Goal: Communication & Community: Answer question/provide support

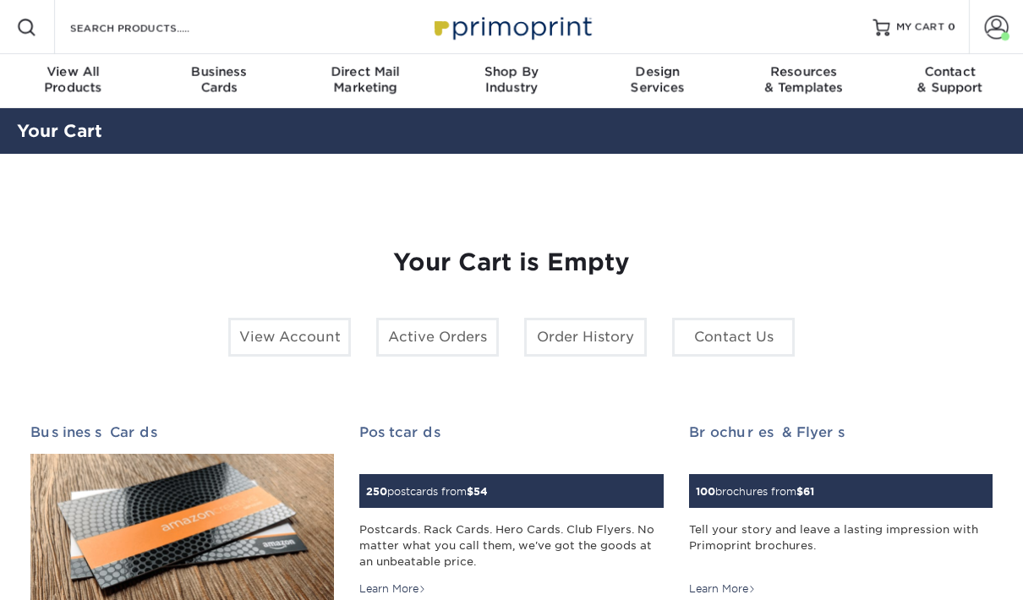
click at [1001, 32] on span at bounding box center [997, 27] width 24 height 24
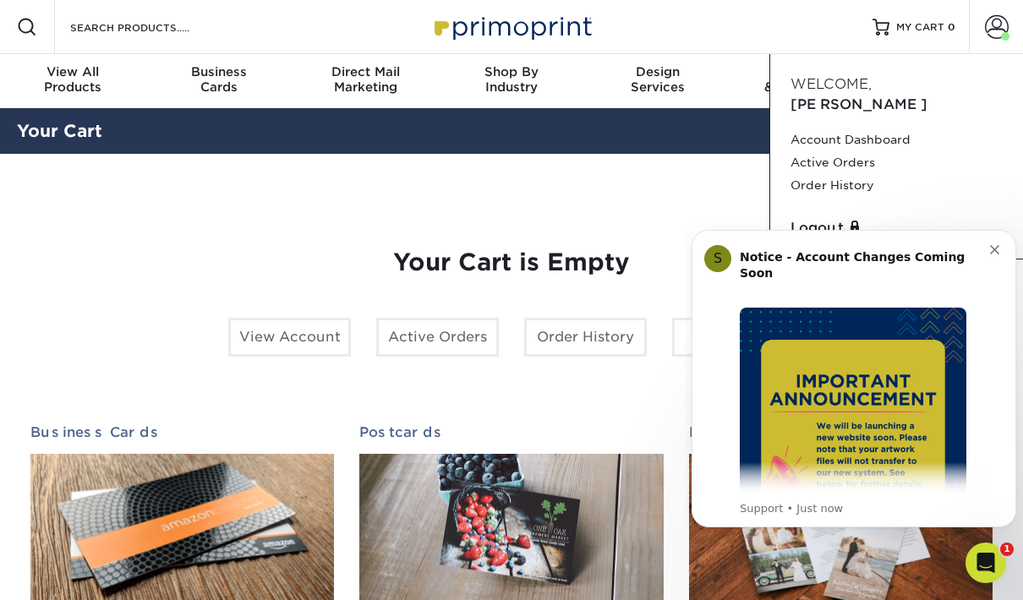
click at [864, 174] on link "Order History" at bounding box center [896, 185] width 212 height 23
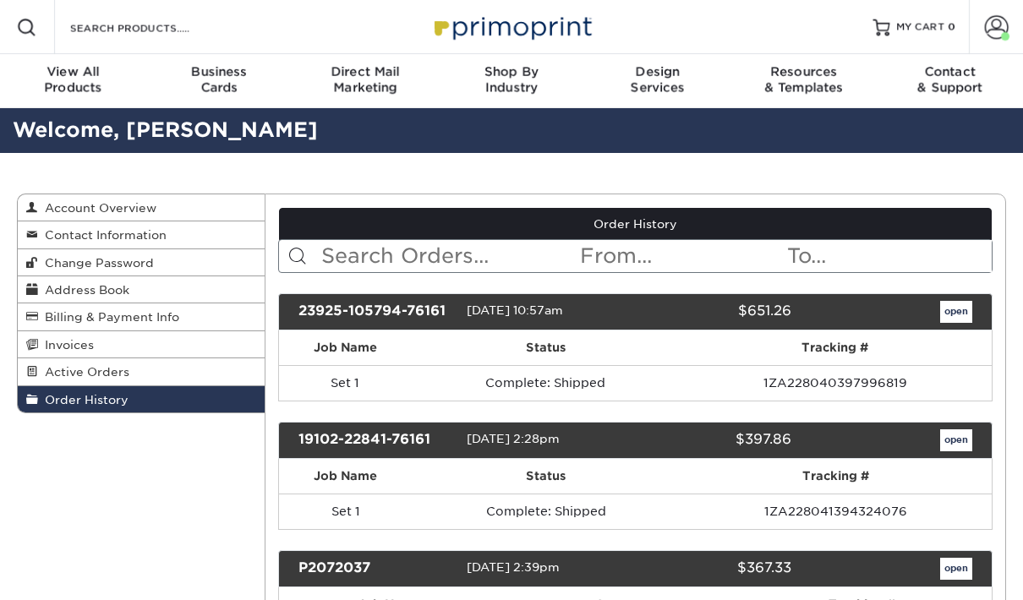
click at [990, 244] on input "text" at bounding box center [888, 256] width 206 height 32
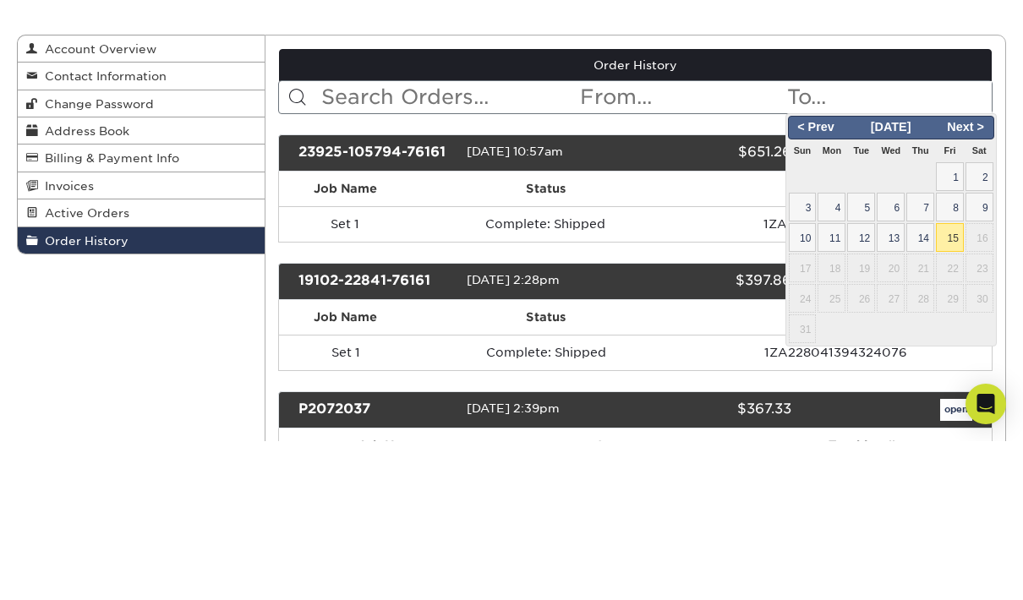
scroll to position [159, 0]
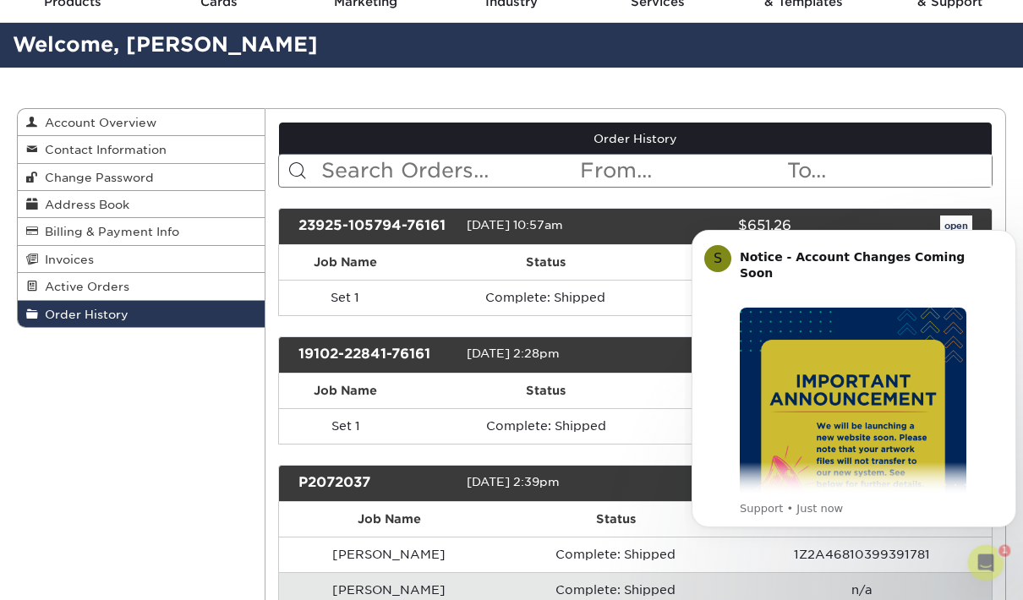
scroll to position [0, 0]
click at [997, 245] on icon "Dismiss notification" at bounding box center [994, 249] width 9 height 9
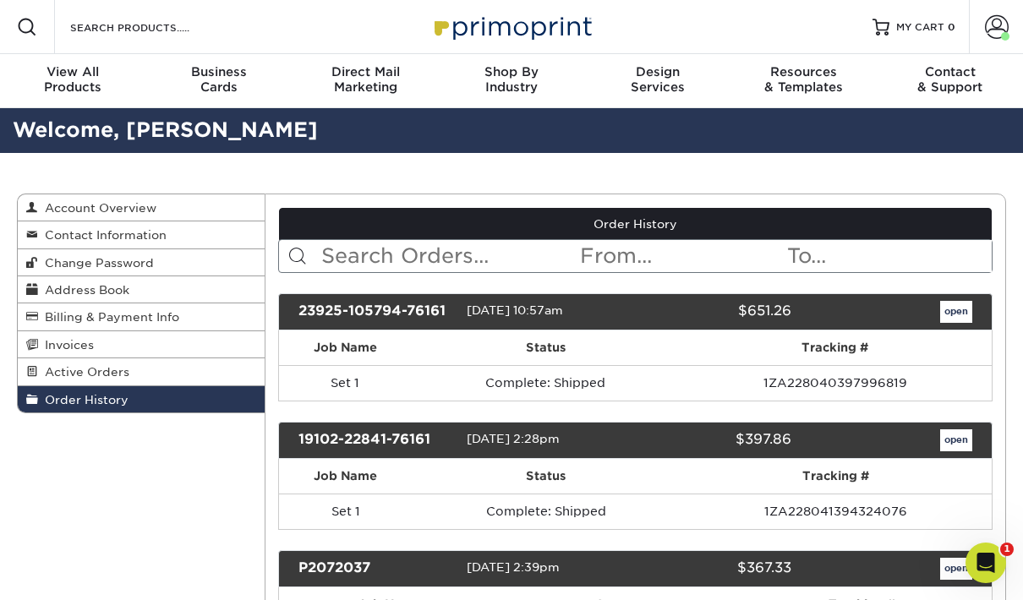
click at [53, 372] on span "Active Orders" at bounding box center [83, 372] width 91 height 14
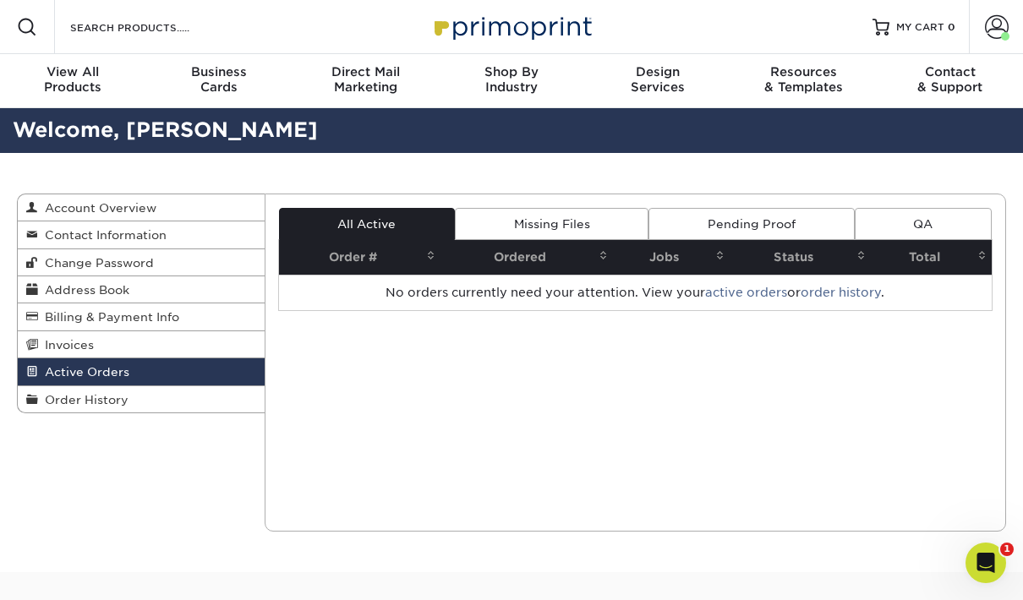
click at [50, 341] on span "Invoices" at bounding box center [66, 345] width 56 height 14
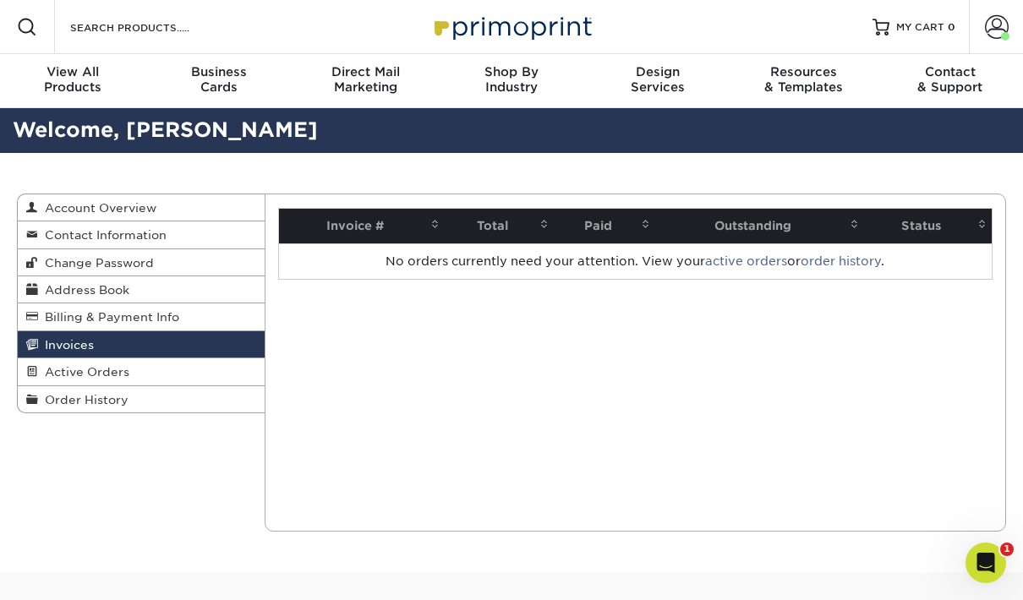
click at [63, 202] on span "Account Overview" at bounding box center [97, 208] width 118 height 14
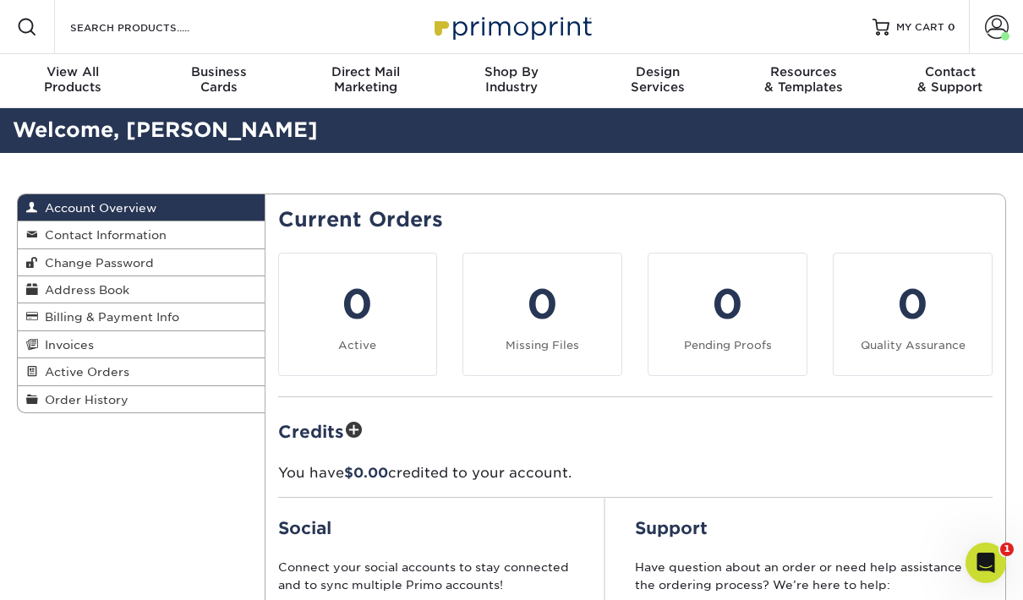
click at [70, 203] on span "Account Overview" at bounding box center [97, 208] width 118 height 14
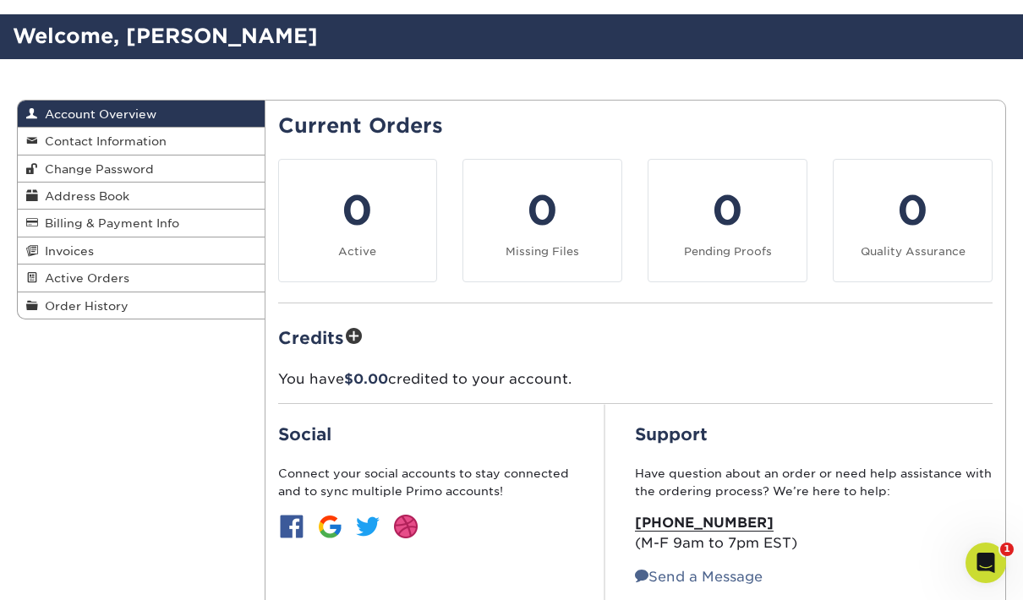
scroll to position [89, 0]
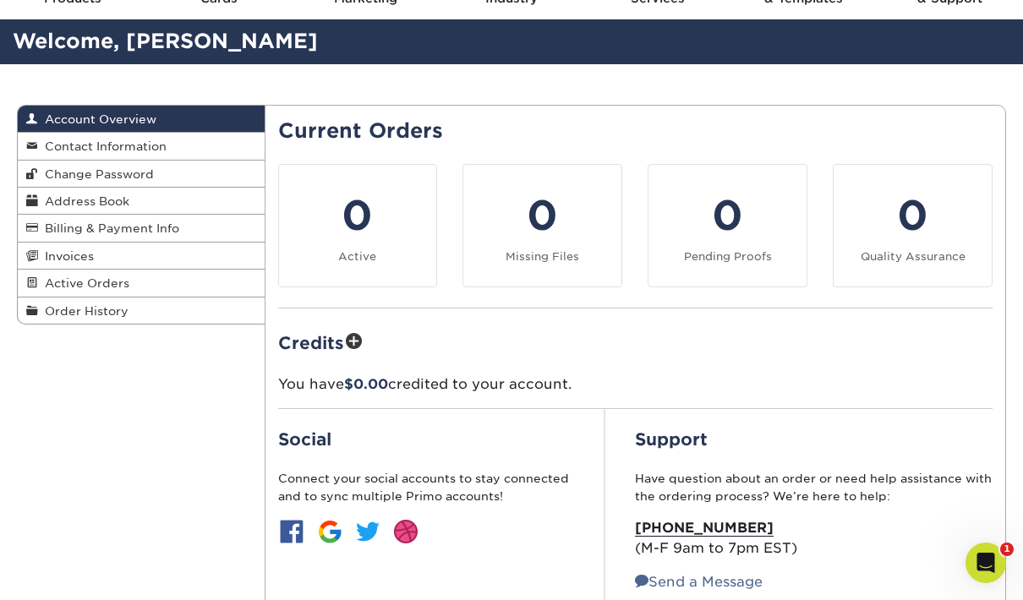
click at [57, 311] on span "Order History" at bounding box center [83, 311] width 90 height 14
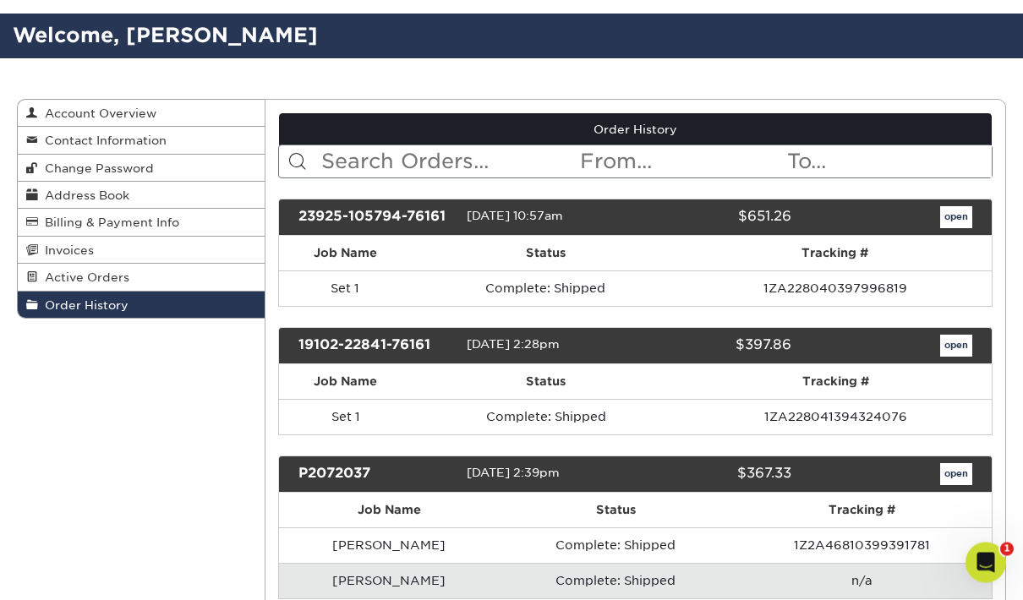
scroll to position [95, 0]
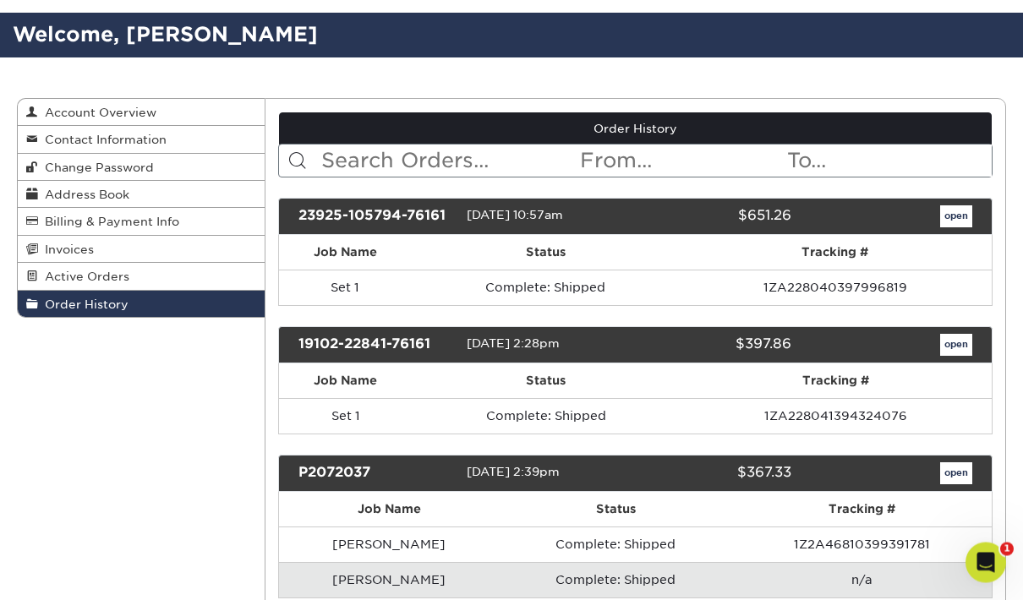
click at [968, 222] on link "open" at bounding box center [956, 217] width 32 height 22
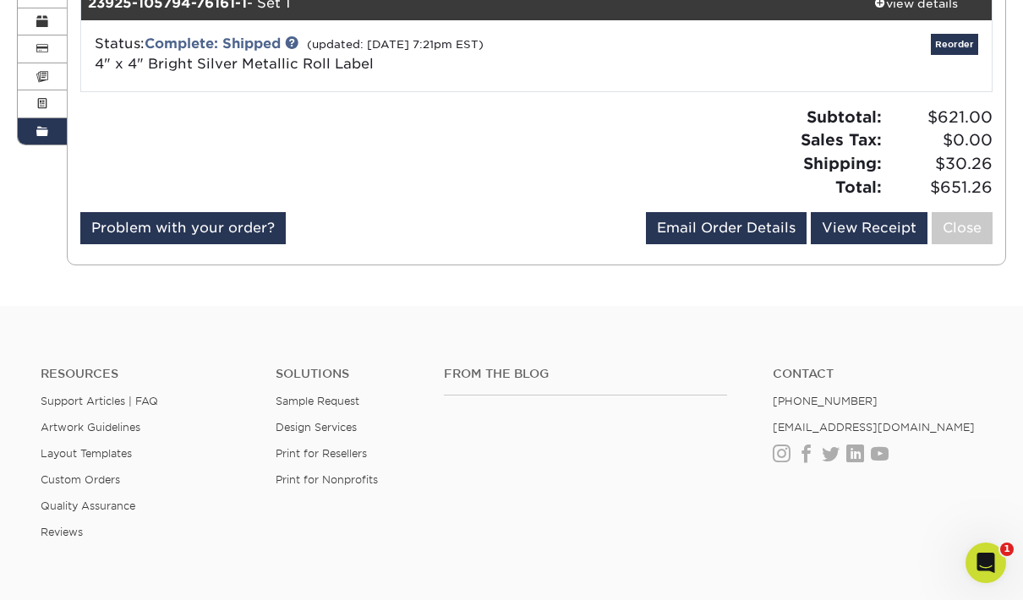
scroll to position [265, 0]
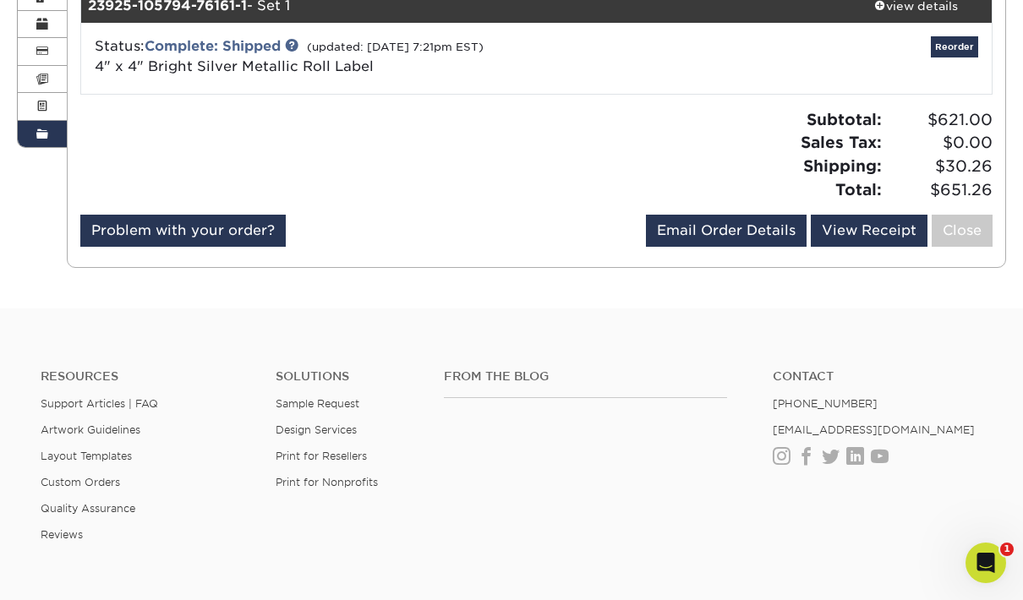
click at [870, 225] on link "View Receipt" at bounding box center [869, 231] width 117 height 32
click at [963, 42] on link "Reorder" at bounding box center [954, 46] width 47 height 21
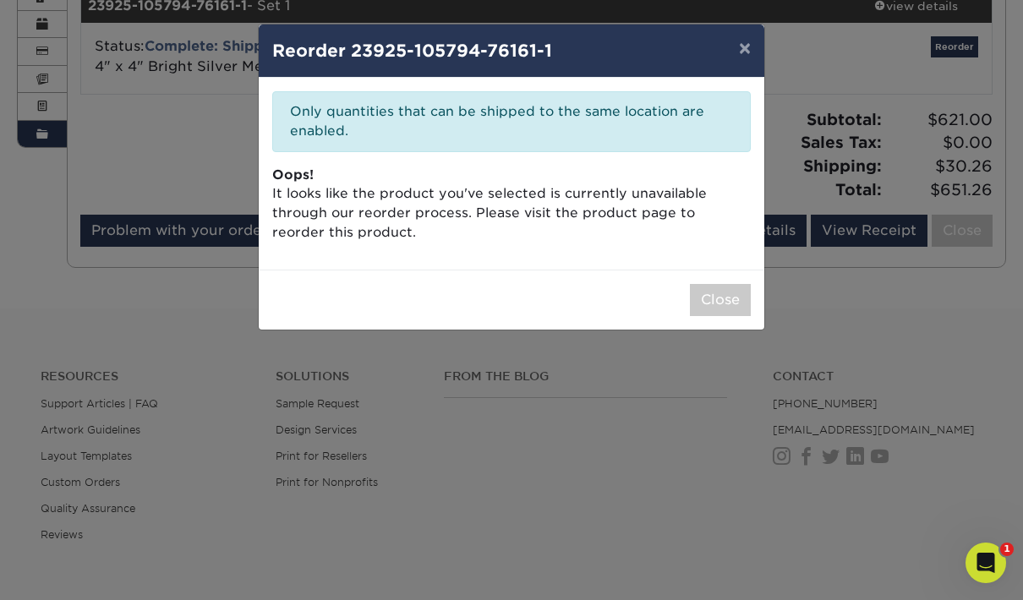
click at [746, 51] on button "×" at bounding box center [744, 48] width 39 height 47
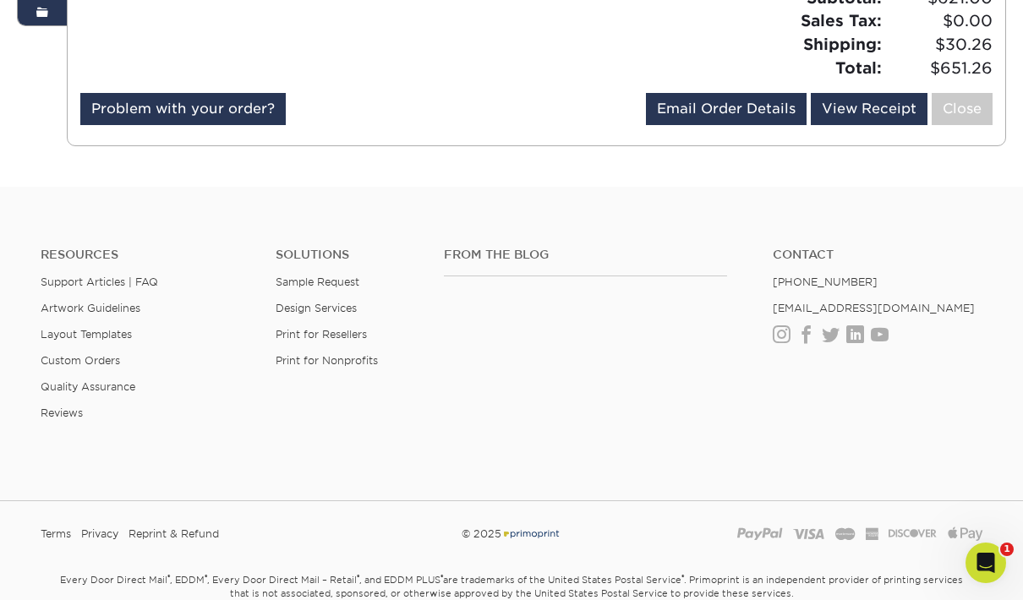
scroll to position [397, 0]
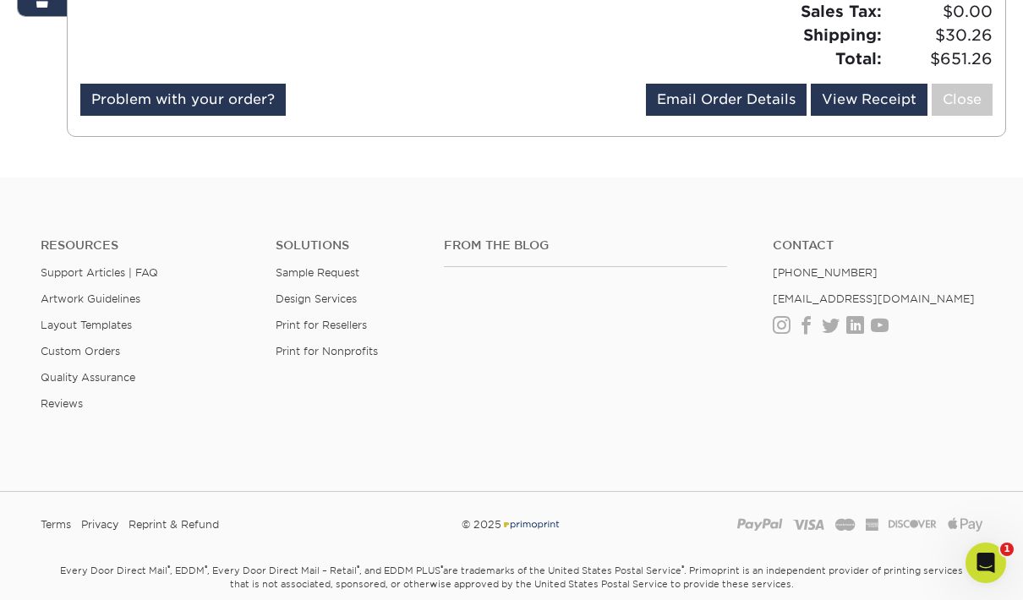
click at [25, 439] on div "Resources Support Articles | FAQ Artwork Guidelines Layout Templates Custom Ord…" at bounding box center [511, 338] width 1023 height 280
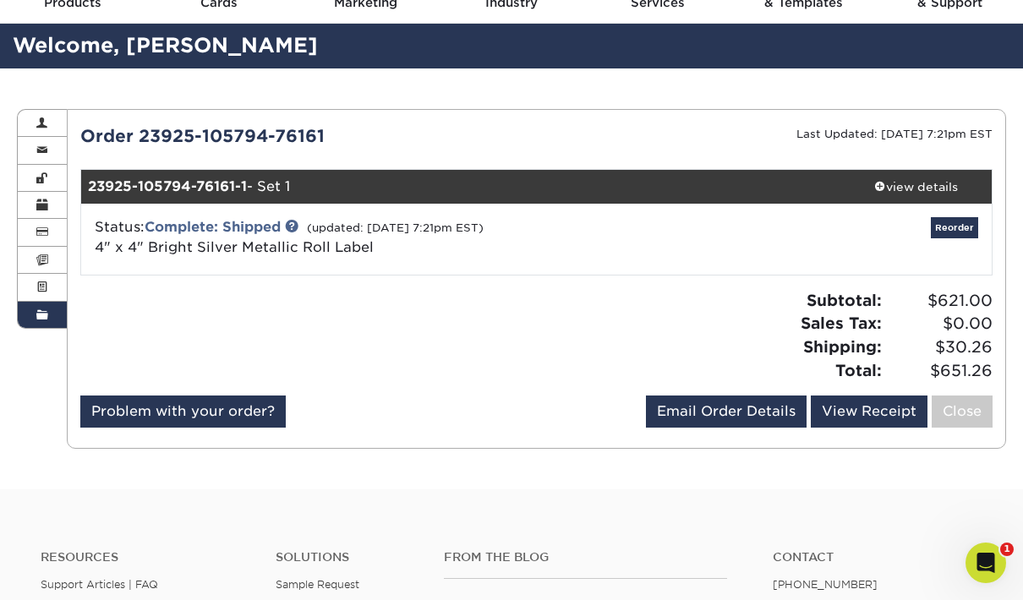
scroll to position [0, 0]
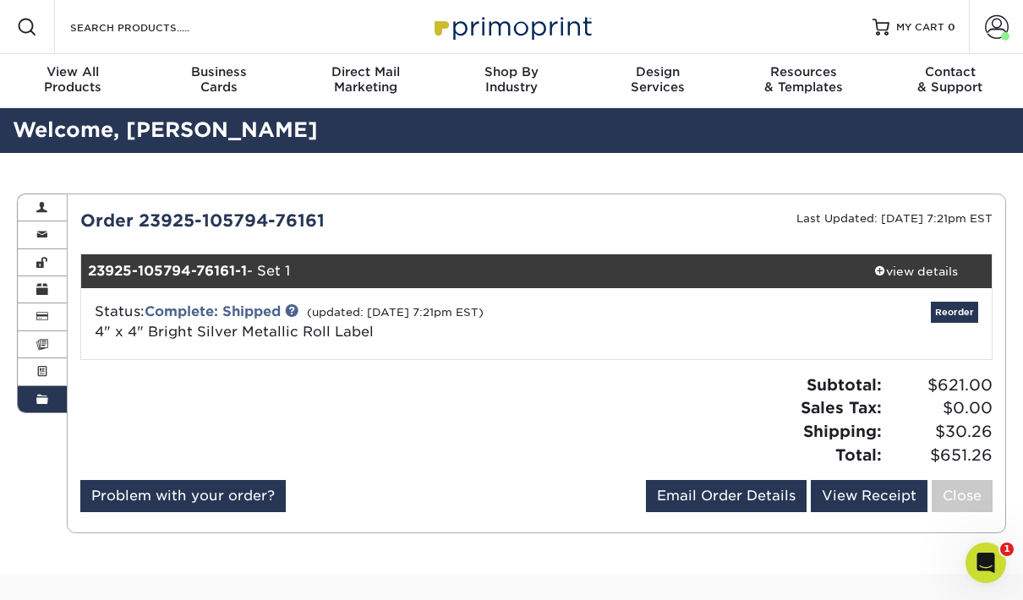
copy div "23925-105794-76161"
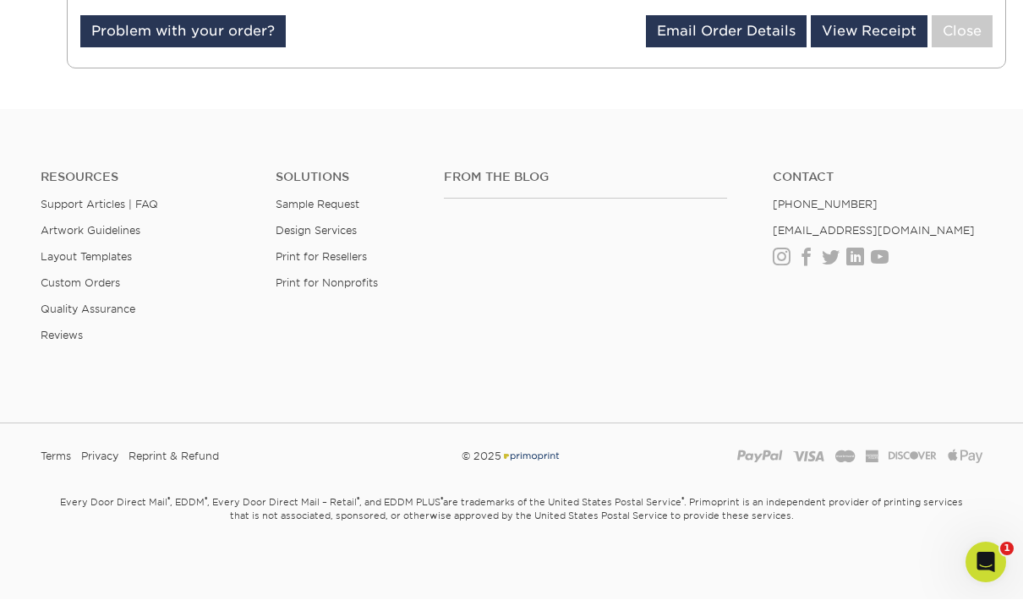
scroll to position [397, 0]
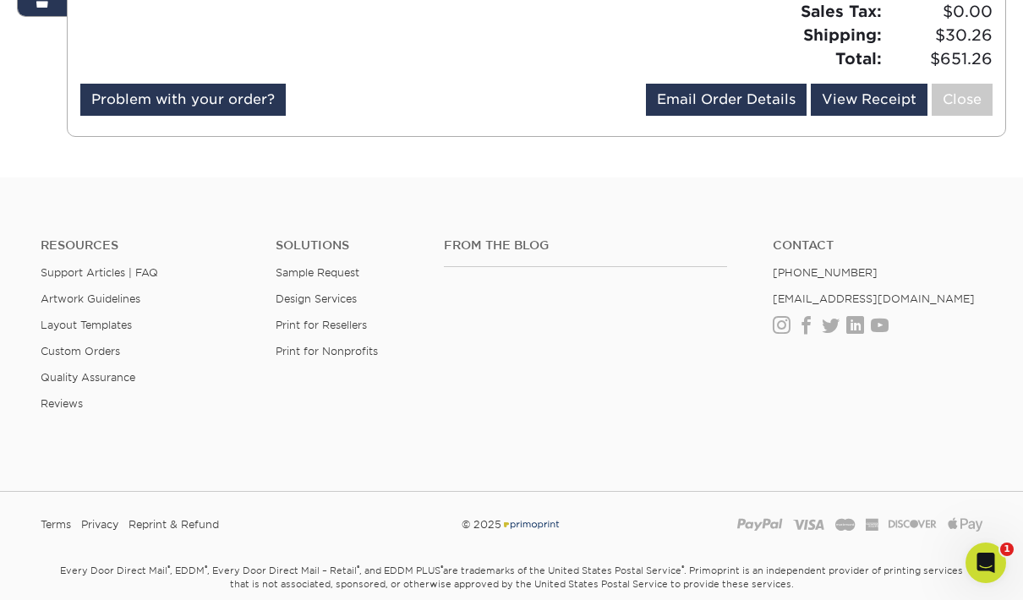
click at [996, 561] on icon "Open Intercom Messenger" at bounding box center [986, 564] width 28 height 28
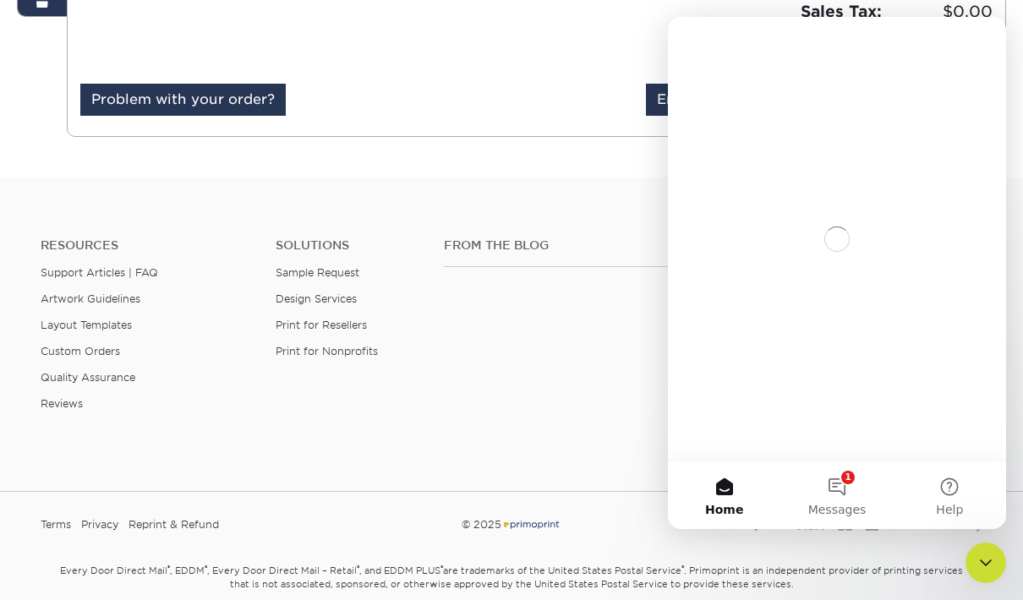
scroll to position [0, 0]
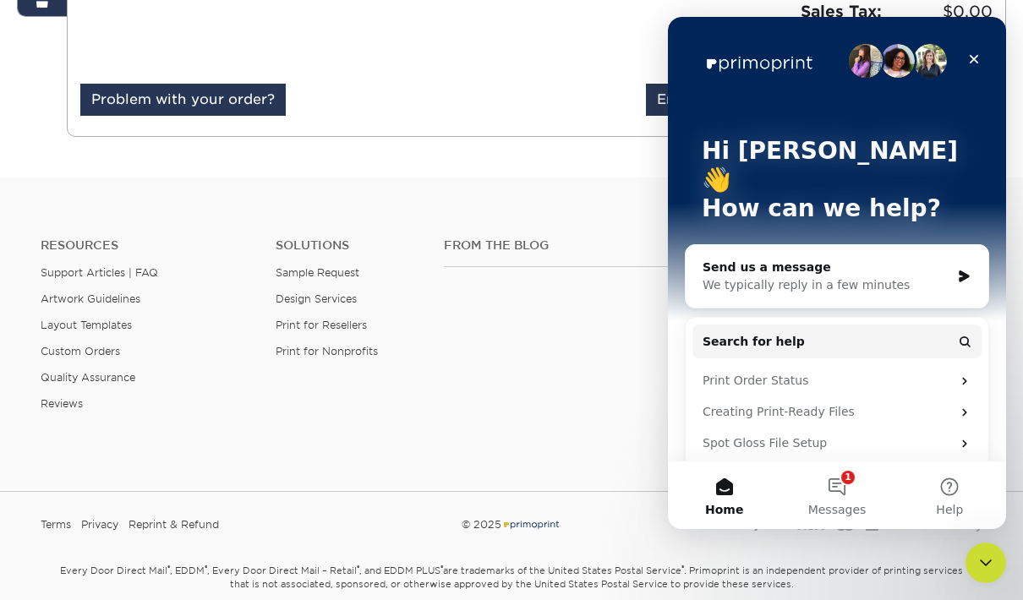
click at [844, 529] on button "1 Messages" at bounding box center [836, 496] width 112 height 68
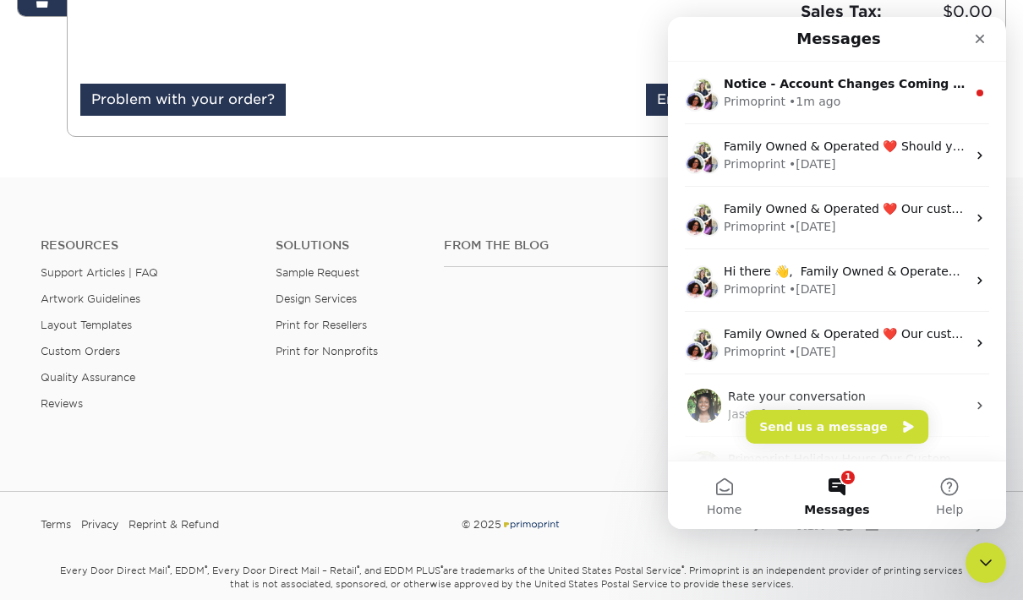
click at [916, 95] on div "Primoprint • 1m ago" at bounding box center [845, 102] width 243 height 18
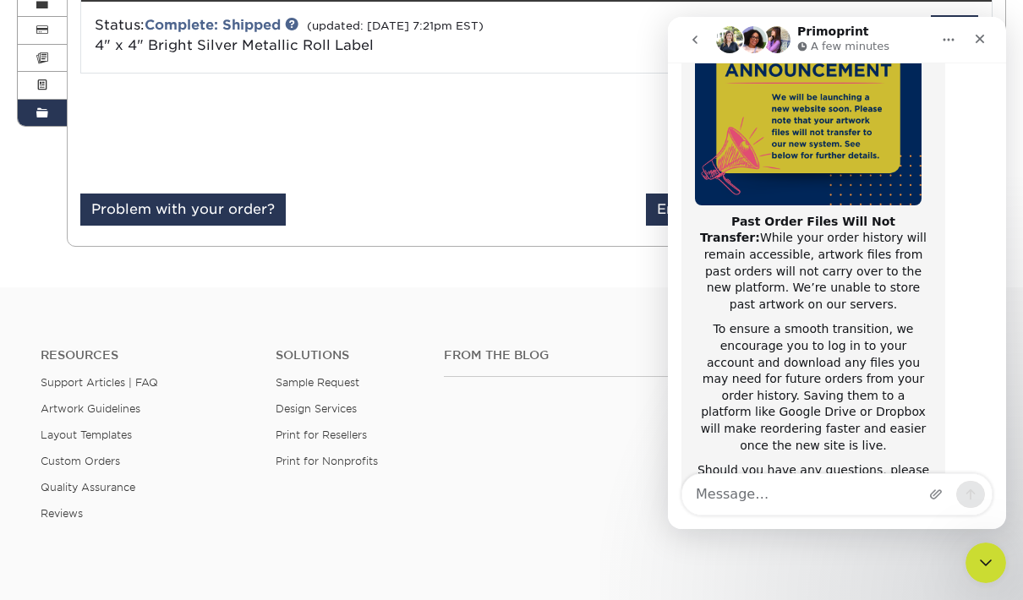
scroll to position [211, 0]
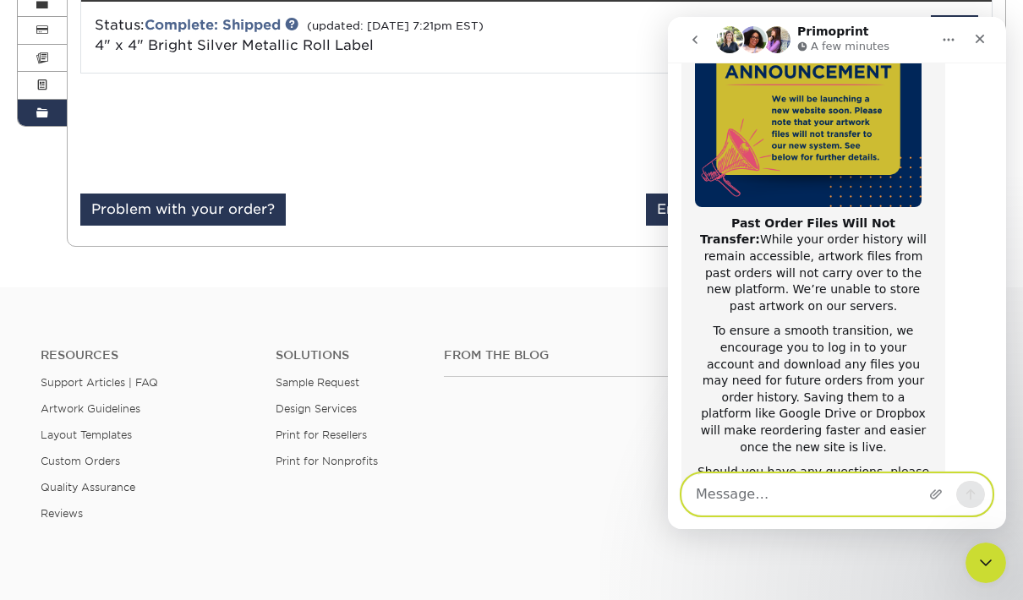
click at [833, 515] on textarea "Message…" at bounding box center [836, 494] width 309 height 41
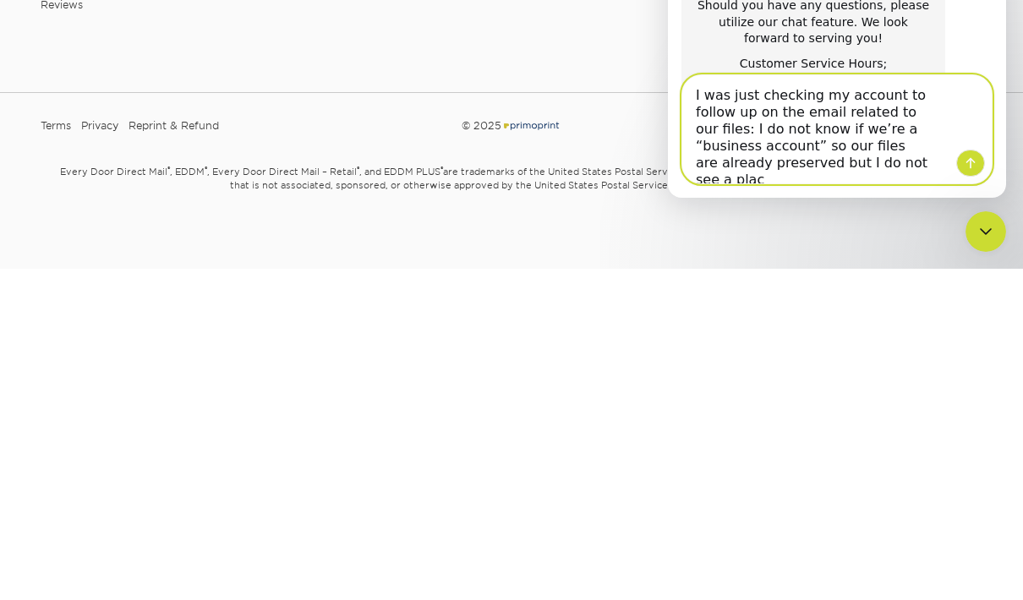
scroll to position [5, 0]
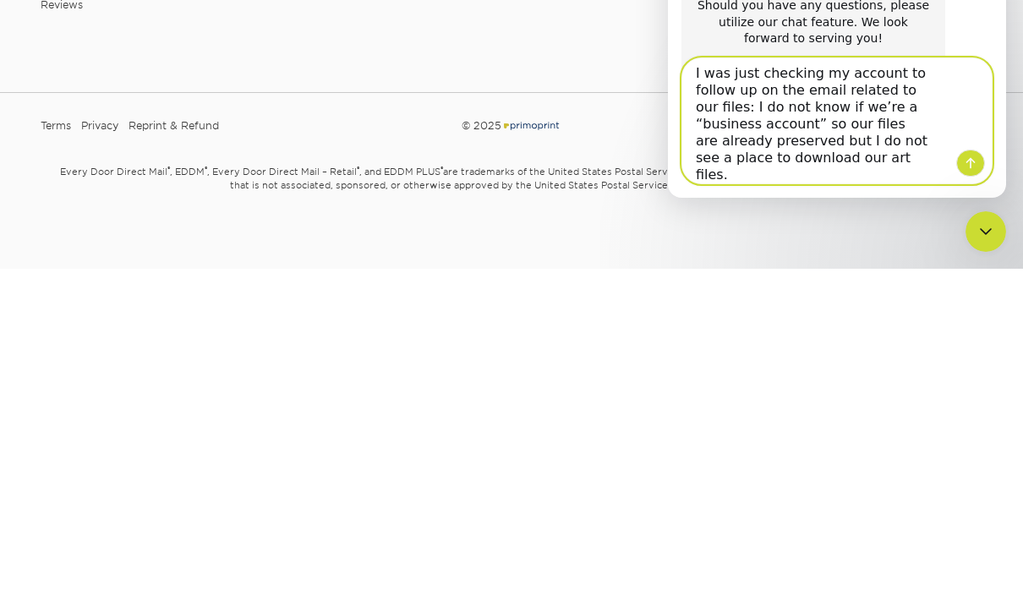
type textarea "I was just checking my account to follow up on the email related to our files: …"
click at [977, 172] on button "Send a message…" at bounding box center [970, 163] width 29 height 27
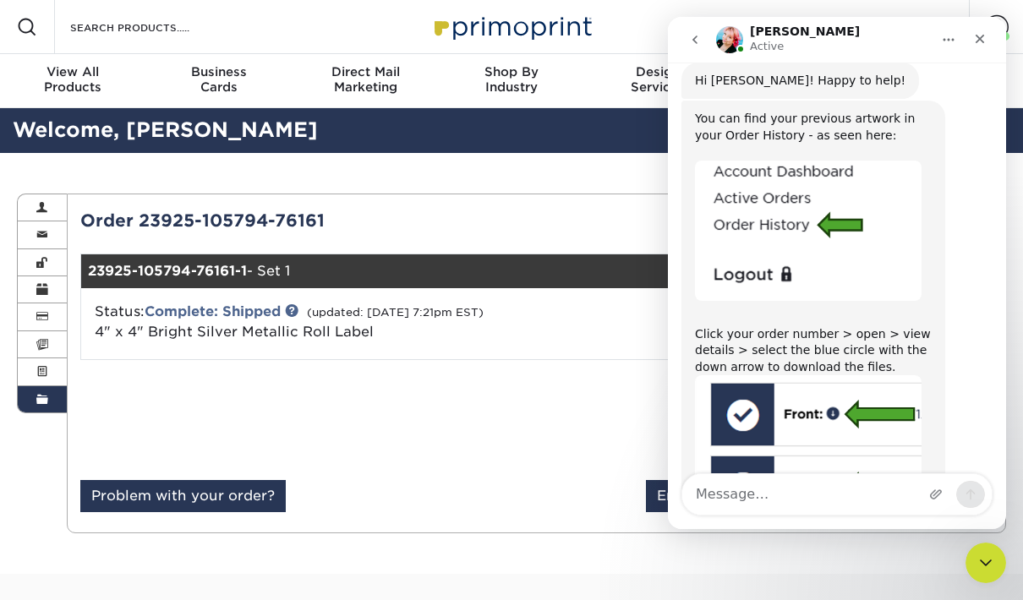
scroll to position [960, 0]
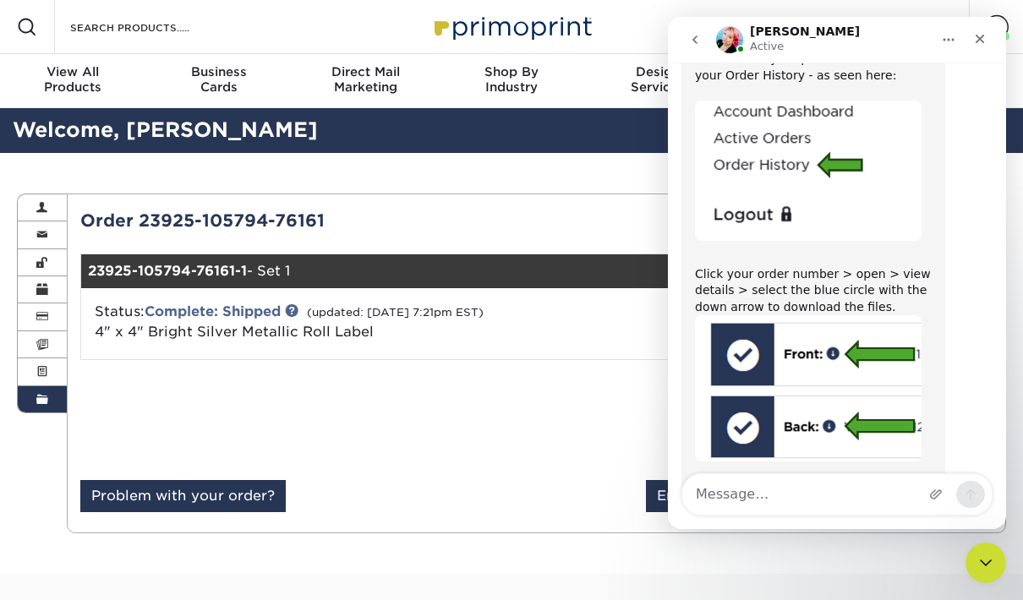
click at [169, 268] on strong "23925-105794-76161-1" at bounding box center [167, 271] width 159 height 16
click at [190, 224] on div "Order 23925-105794-76161" at bounding box center [302, 220] width 469 height 25
click at [162, 407] on div at bounding box center [302, 427] width 469 height 107
click at [544, 448] on div "Subtotal: $621.00 Sales Tax: $0.00 Shipping: $30.26 Total: $651.26" at bounding box center [770, 420] width 469 height 93
click at [535, 529] on div "Current Orders 0 Active 0 Missing Files" at bounding box center [537, 364] width 940 height 340
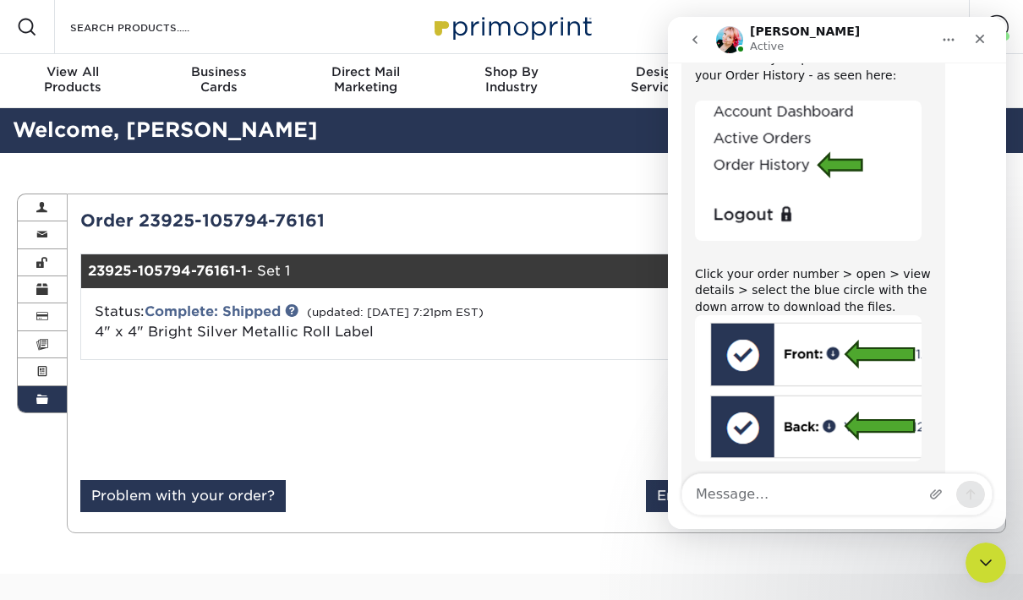
click at [261, 406] on div at bounding box center [302, 427] width 469 height 107
click at [361, 435] on div at bounding box center [302, 427] width 469 height 107
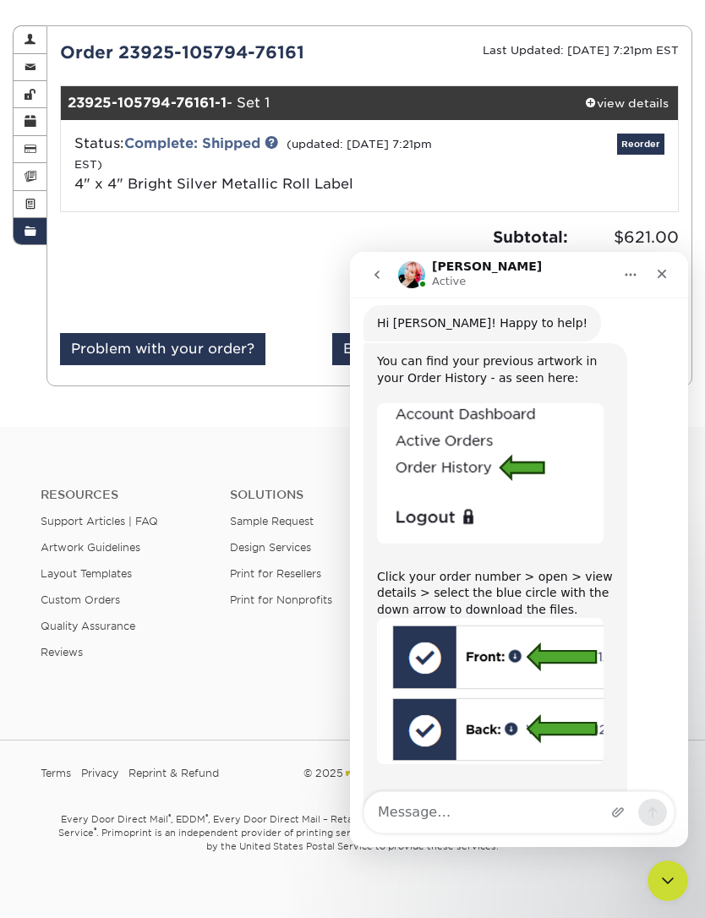
scroll to position [877, 0]
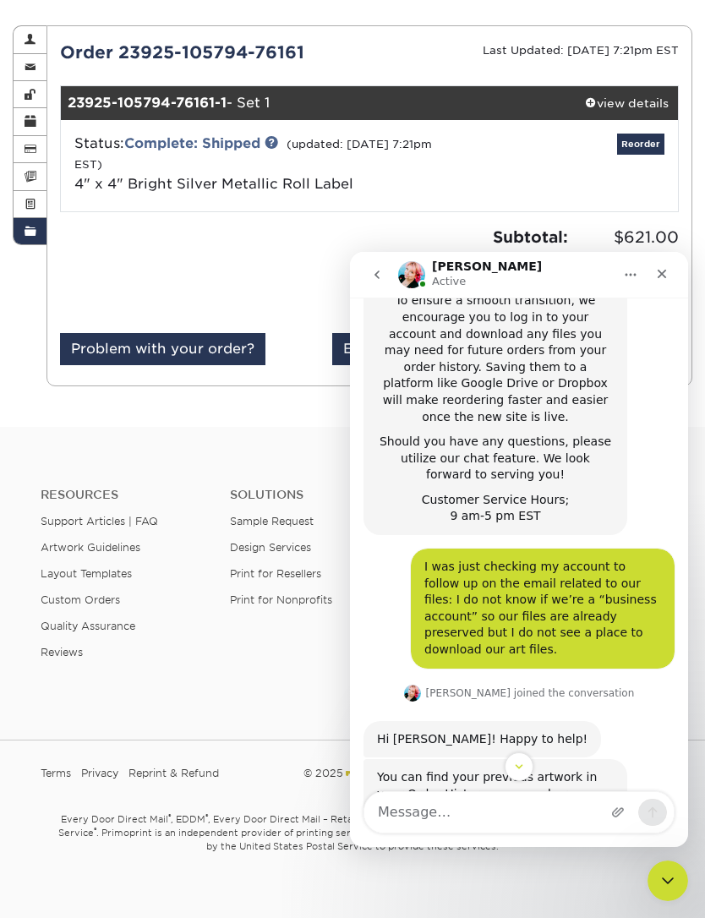
click at [619, 106] on div "view details" at bounding box center [626, 103] width 103 height 17
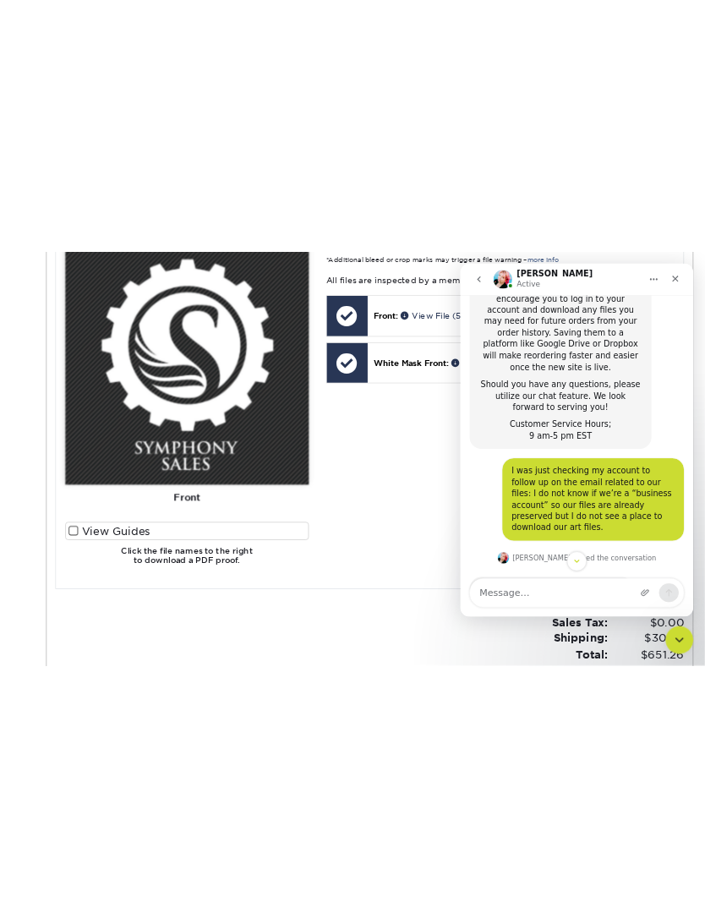
scroll to position [490, 0]
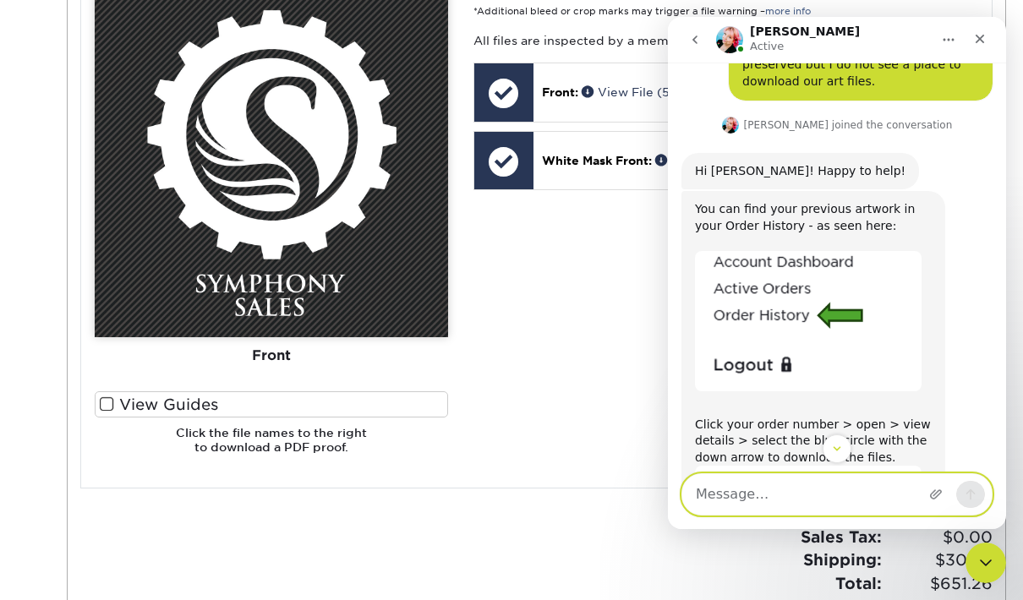
click at [796, 515] on textarea "Message…" at bounding box center [836, 494] width 309 height 41
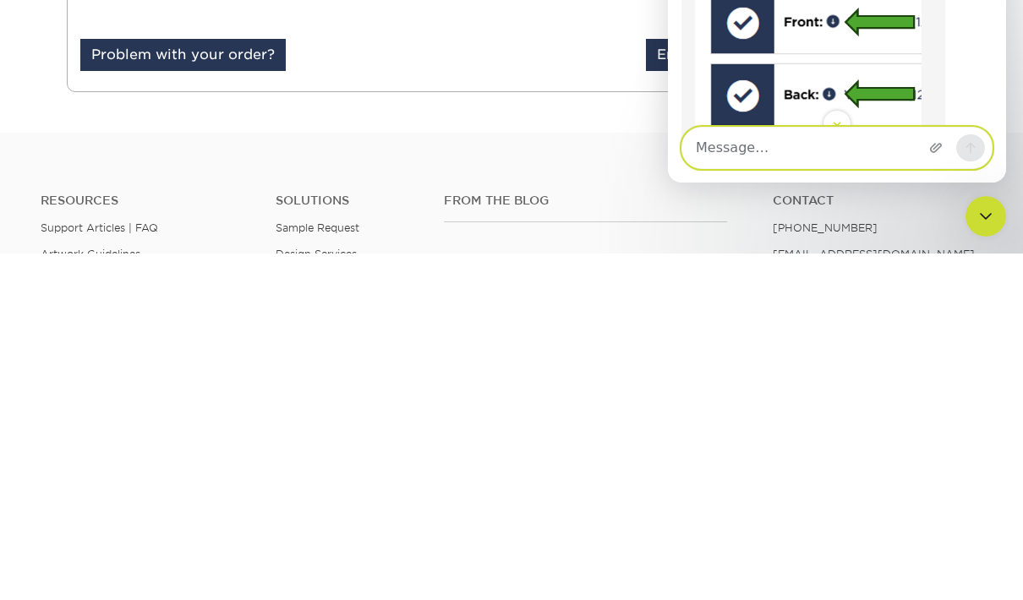
scroll to position [944, 0]
type textarea "H"
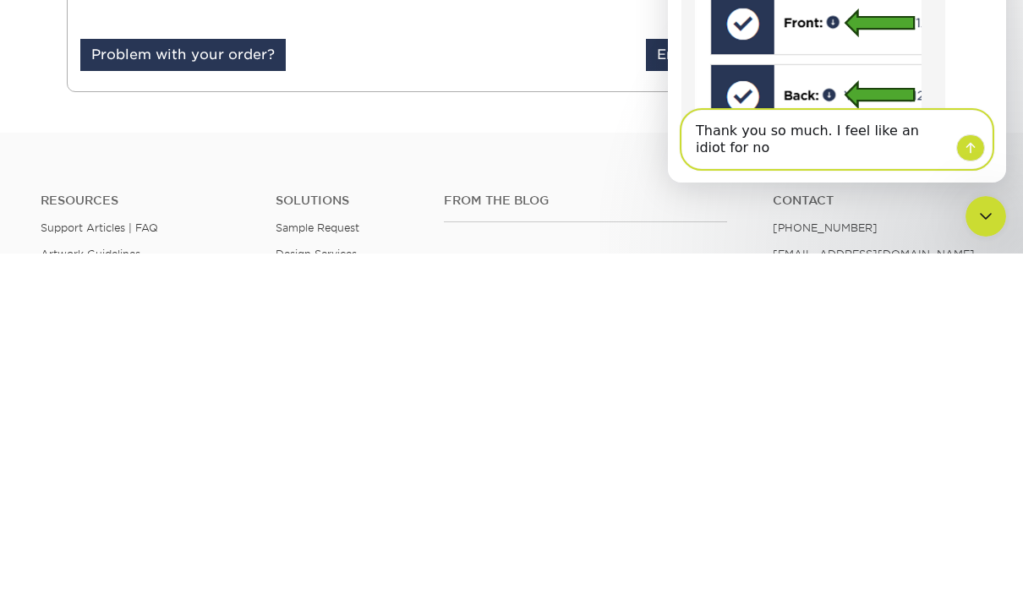
scroll to position [0, 0]
type textarea "Thank you so much. I feel like an idiot for not seeing those options."
click at [975, 161] on button "Send a message…" at bounding box center [970, 147] width 29 height 27
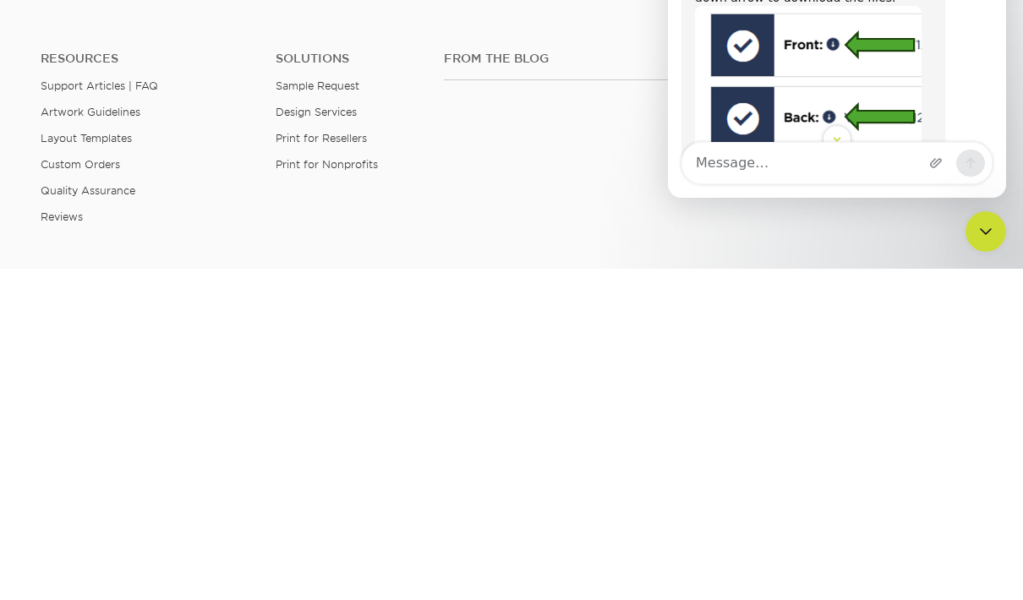
scroll to position [1303, 0]
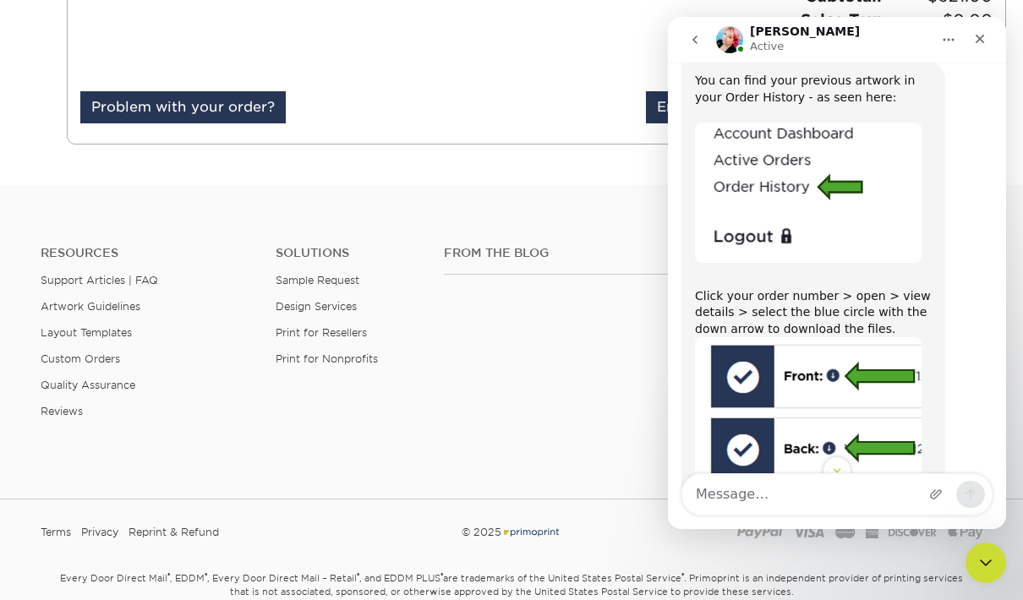
click at [117, 462] on div "Resources Support Articles | FAQ Artwork Guidelines Layout Templates Custom Ord…" at bounding box center [511, 345] width 1023 height 280
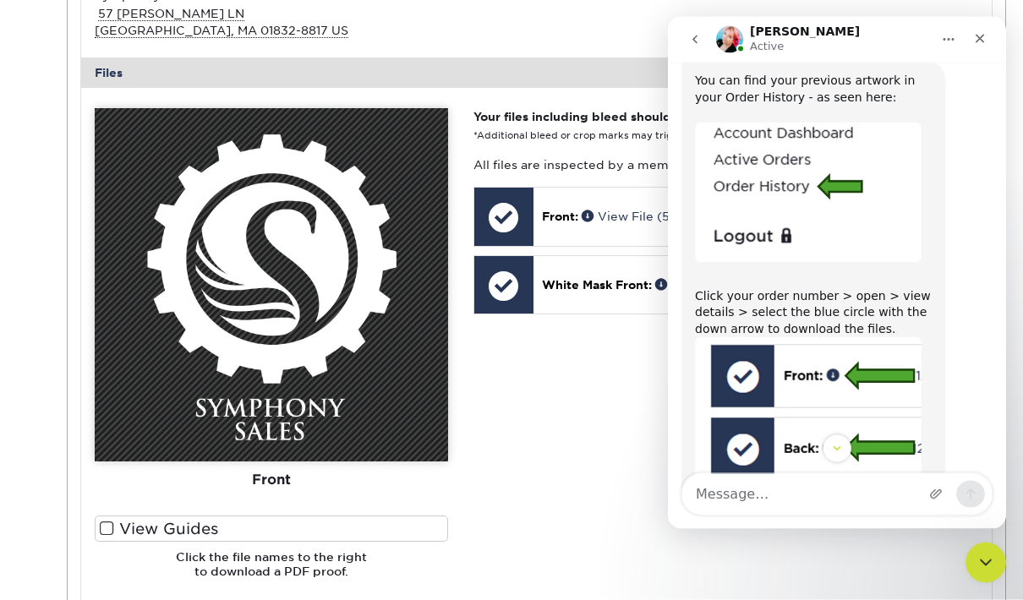
scroll to position [0, 0]
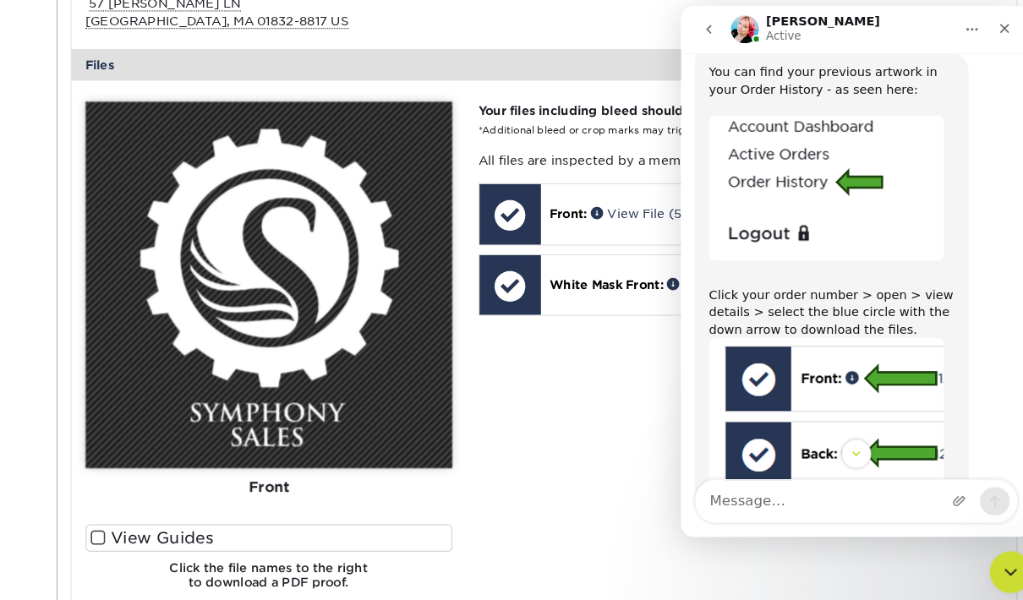
click at [551, 331] on div "Your files including bleed should be: 4.19 " x 4.19 " *Additional bleed or crop…" at bounding box center [726, 351] width 530 height 484
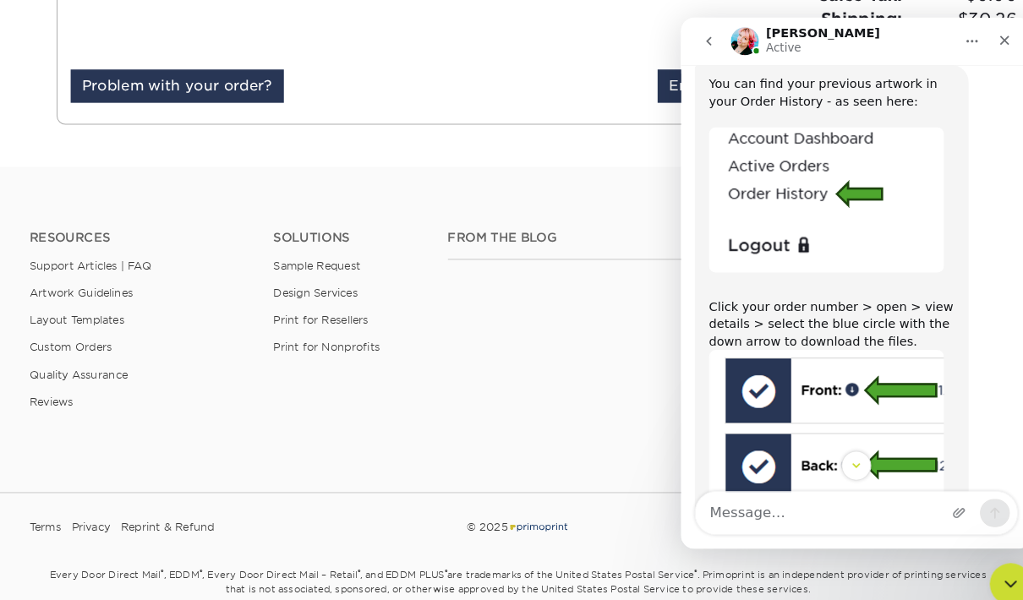
click at [852, 456] on icon "Scroll to bottom" at bounding box center [850, 449] width 14 height 14
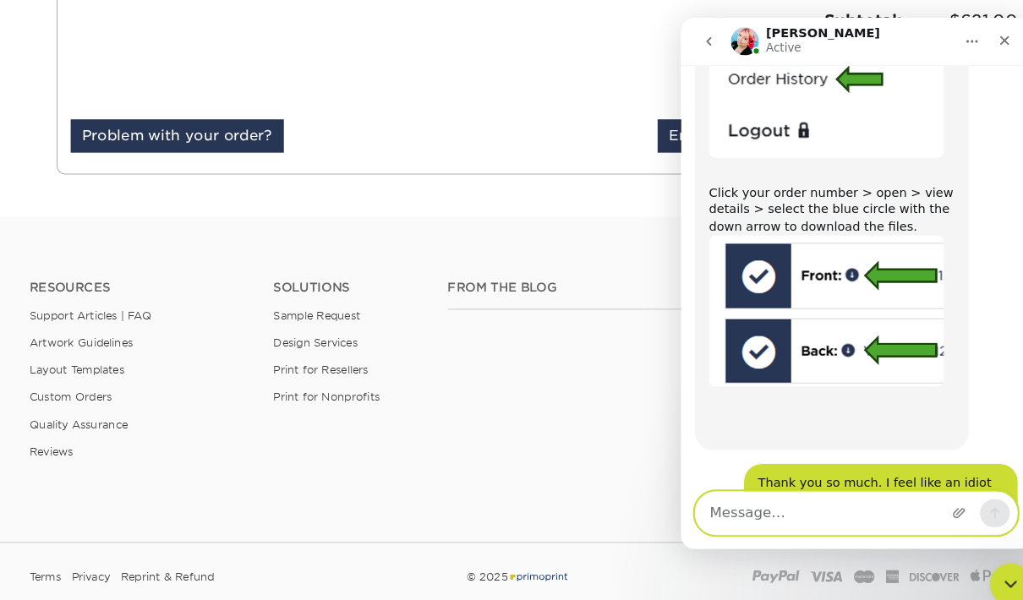
click at [818, 515] on textarea "Message…" at bounding box center [849, 494] width 309 height 41
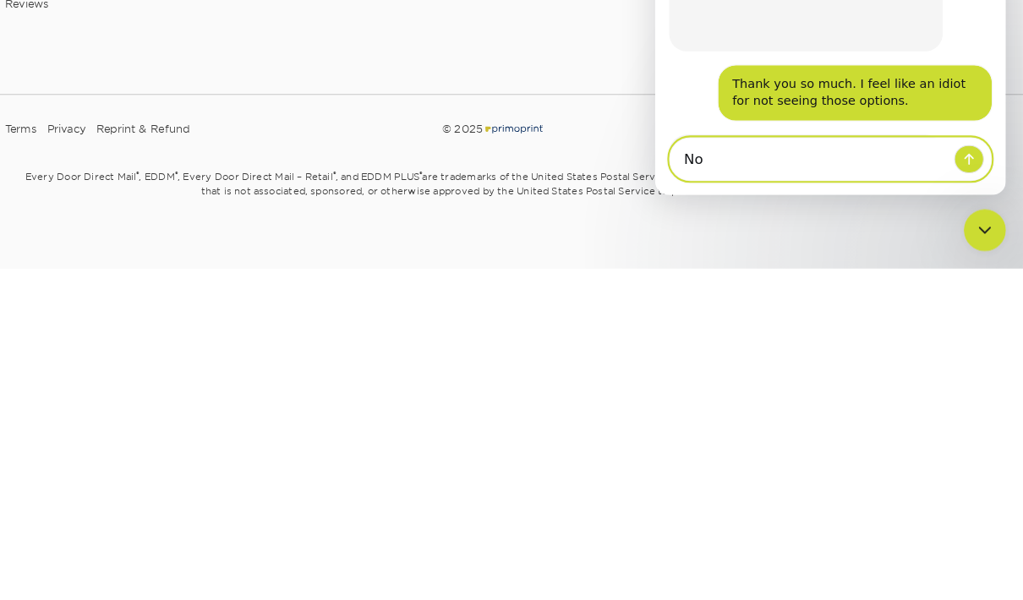
type textarea "N"
type textarea "I don’t think so, thank you for your time."
click at [961, 139] on icon "Send a message…" at bounding box center [957, 142] width 14 height 14
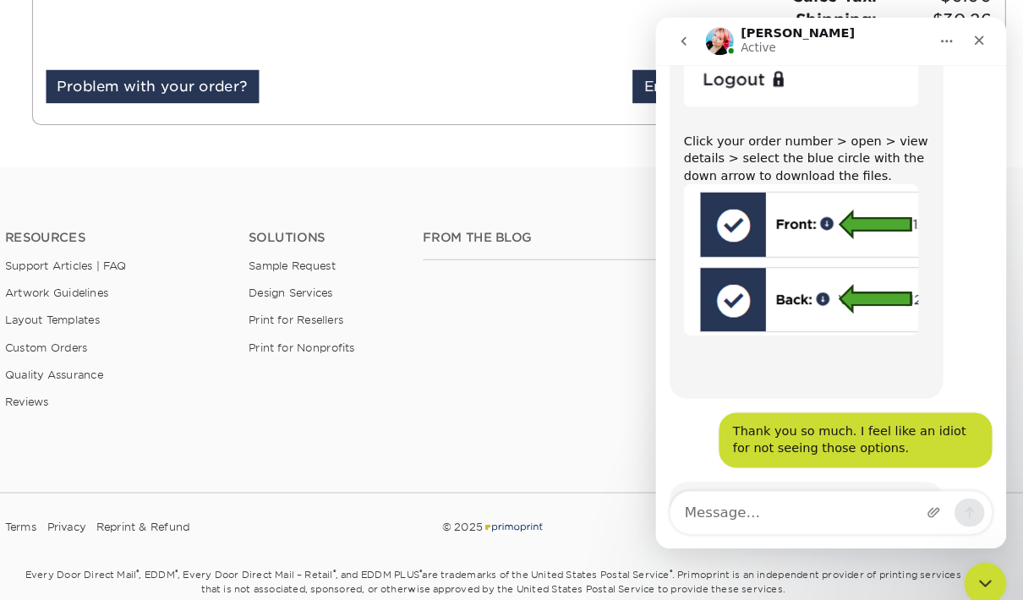
click at [979, 40] on div "Close" at bounding box center [967, 39] width 30 height 30
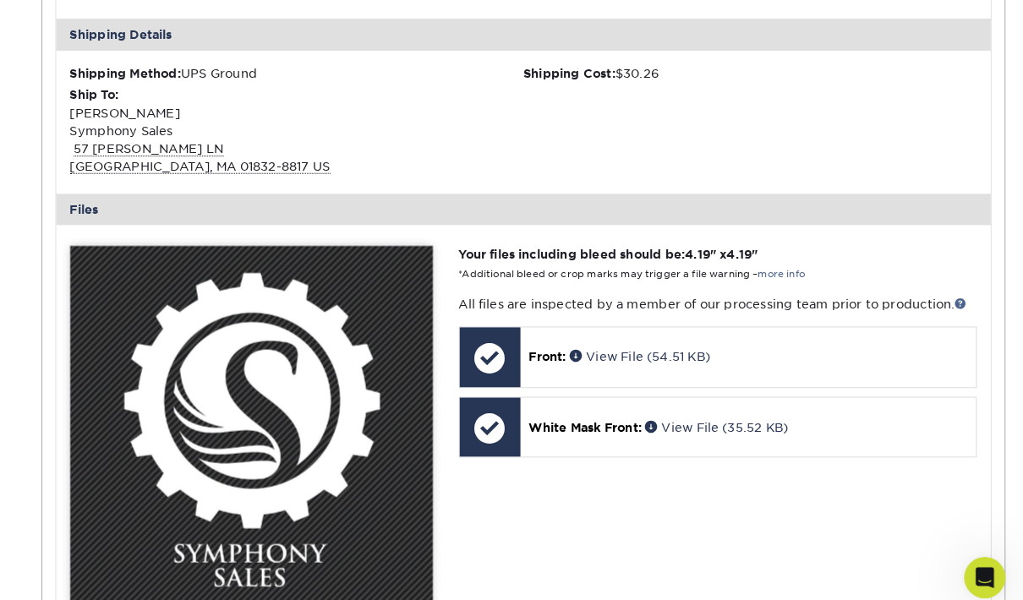
click at [582, 344] on link "View File (54.51 KB)" at bounding box center [650, 348] width 137 height 14
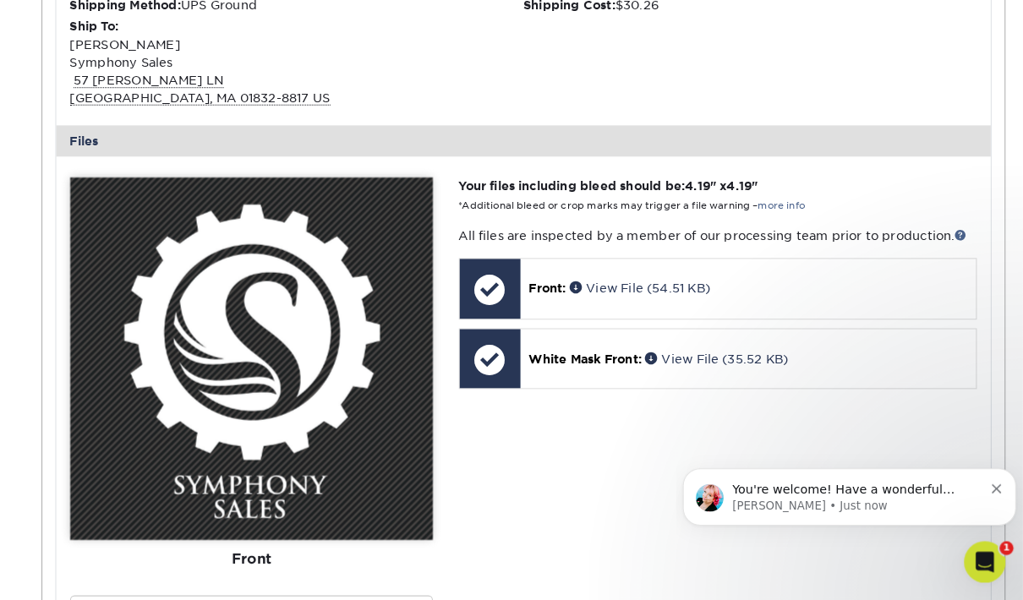
click at [655, 358] on span at bounding box center [663, 364] width 16 height 12
click at [988, 486] on icon "Dismiss notification" at bounding box center [987, 487] width 9 height 9
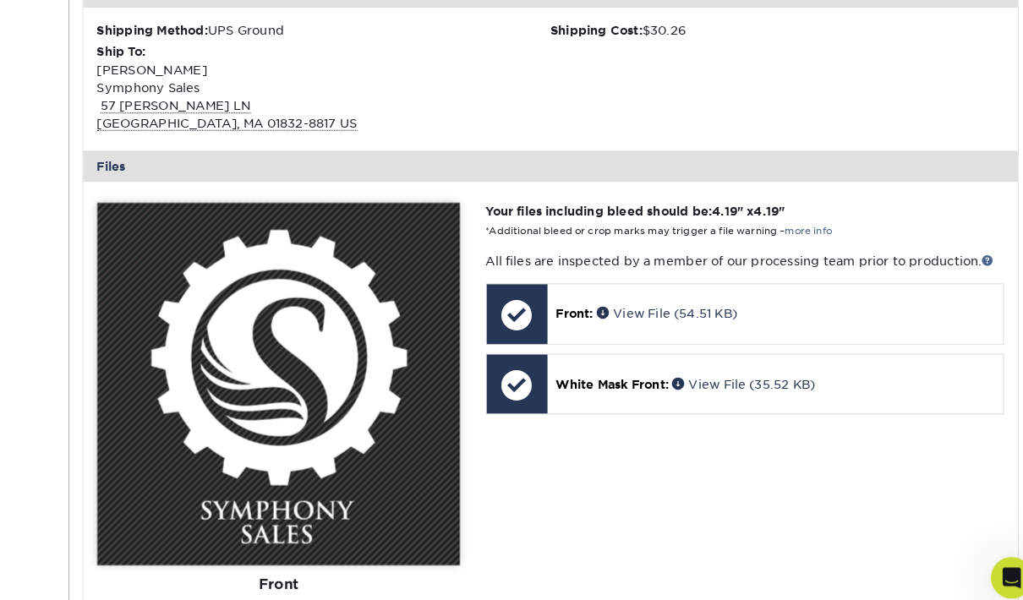
scroll to position [583, 0]
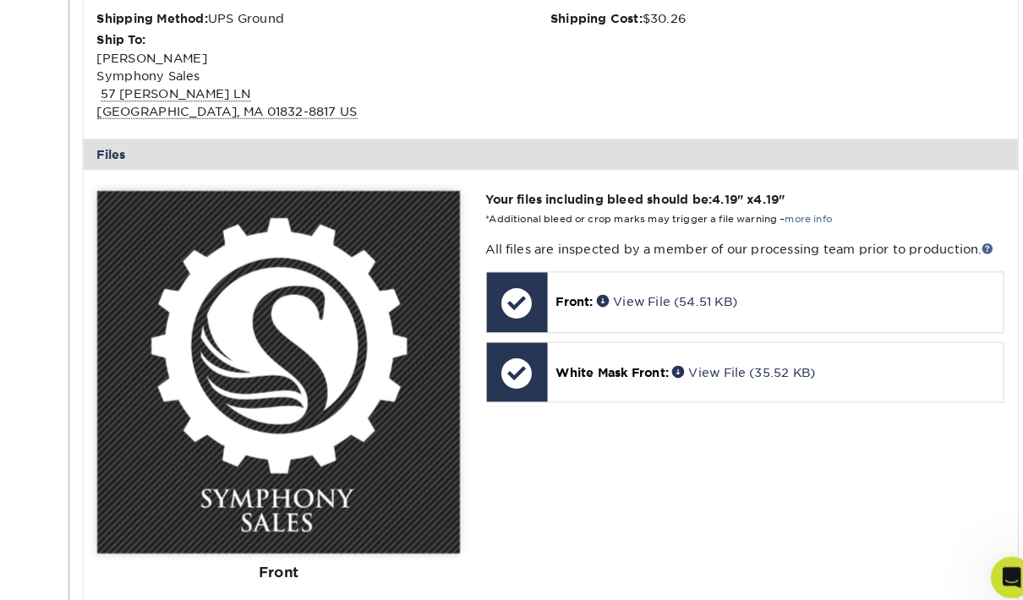
click at [644, 367] on div "White Mask Front: View File (35.52 KB)" at bounding box center [755, 362] width 444 height 57
click at [649, 287] on link "View File (54.51 KB)" at bounding box center [650, 294] width 137 height 14
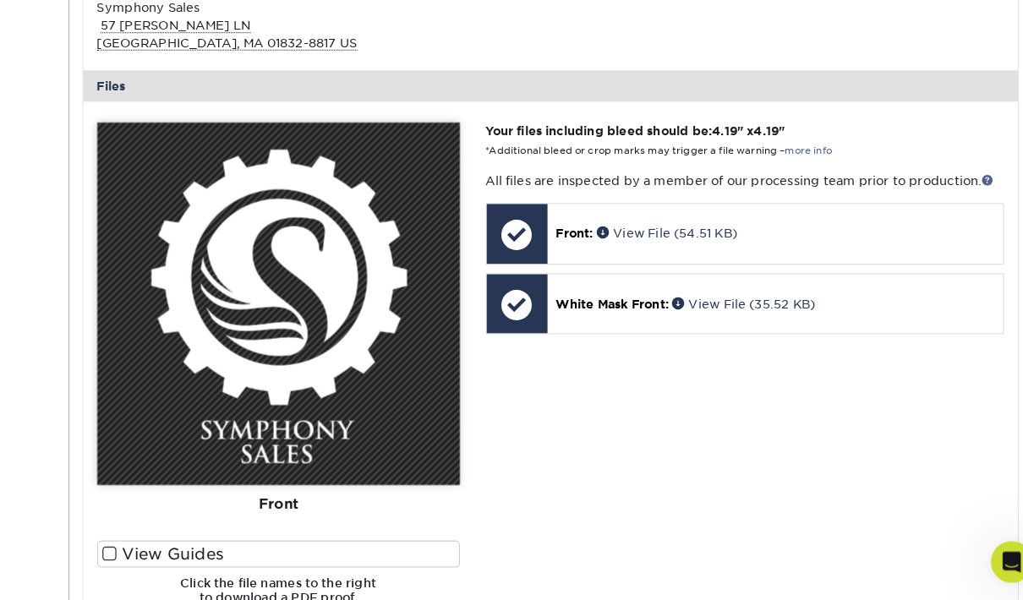
click at [718, 304] on link "View File (35.52 KB)" at bounding box center [724, 311] width 139 height 14
